Goal: Information Seeking & Learning: Find specific fact

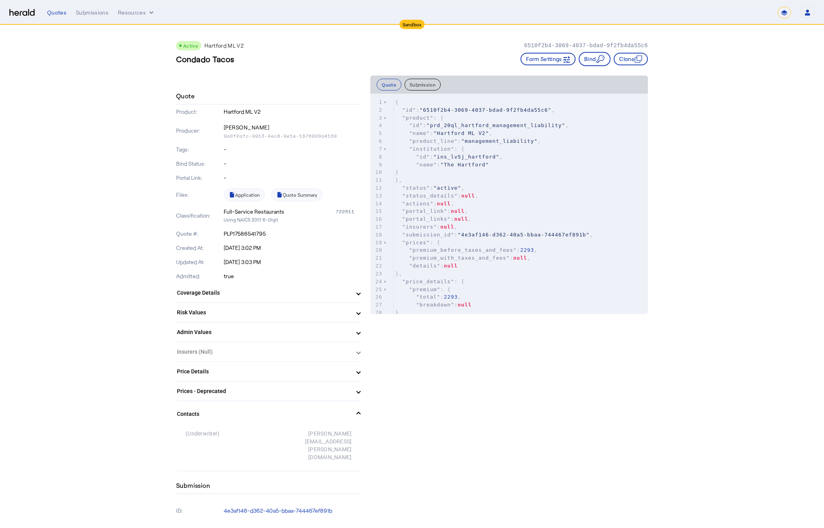
select select "*******"
